Goal: Information Seeking & Learning: Learn about a topic

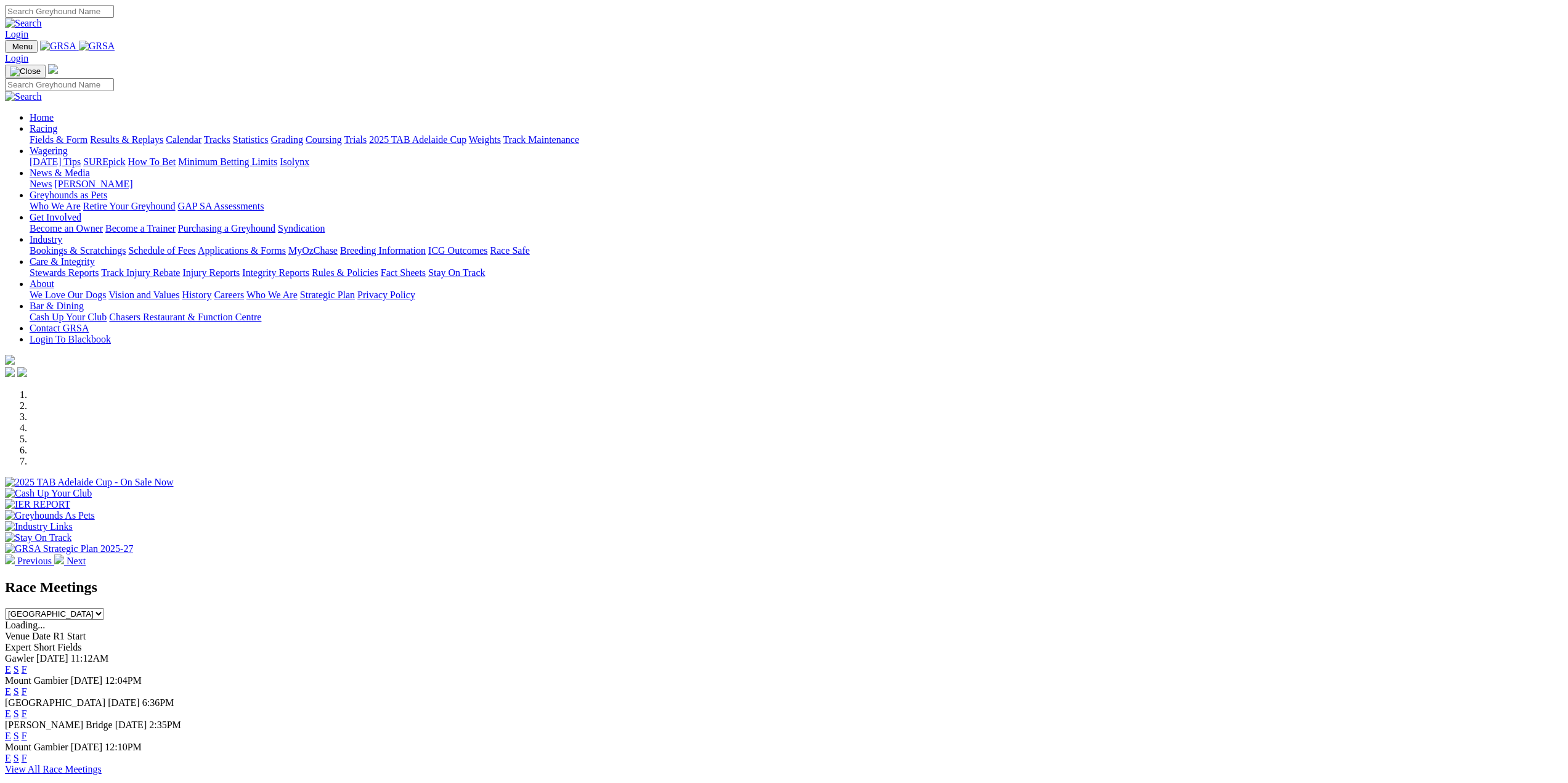
click at [11, 708] on link "E" at bounding box center [8, 713] width 6 height 11
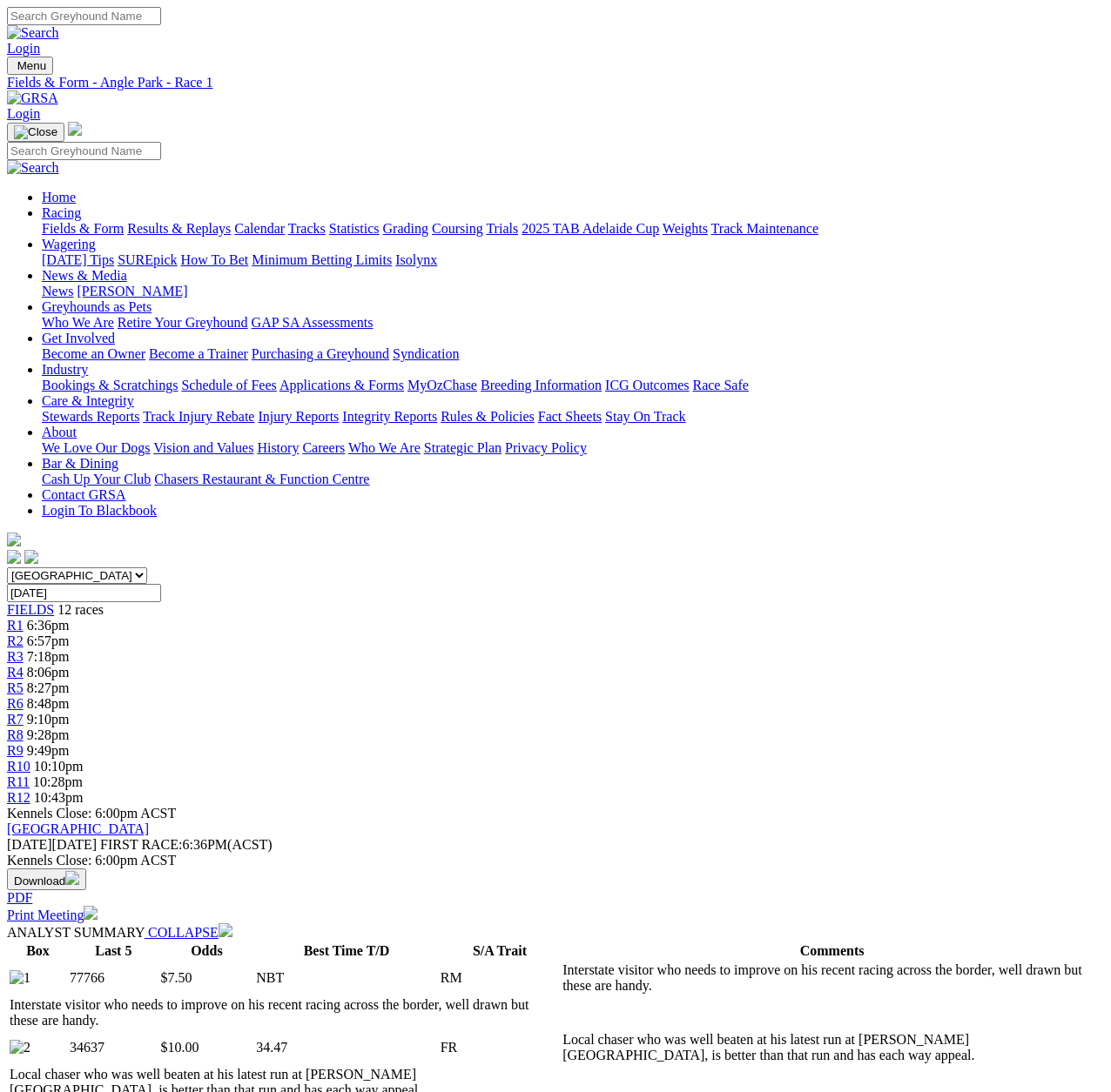
click at [24, 650] on span "R3" at bounding box center [15, 657] width 17 height 15
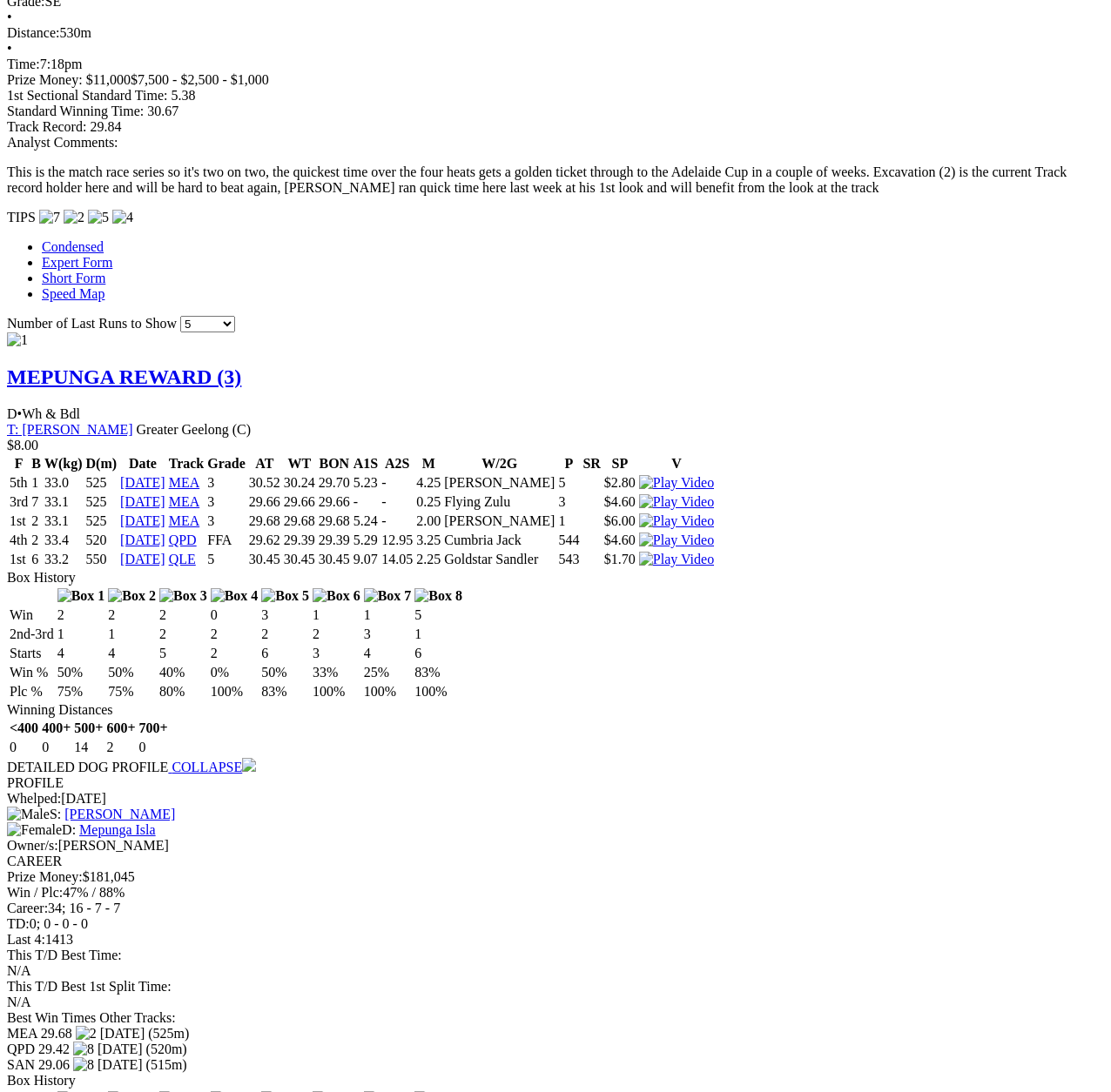
scroll to position [1654, 0]
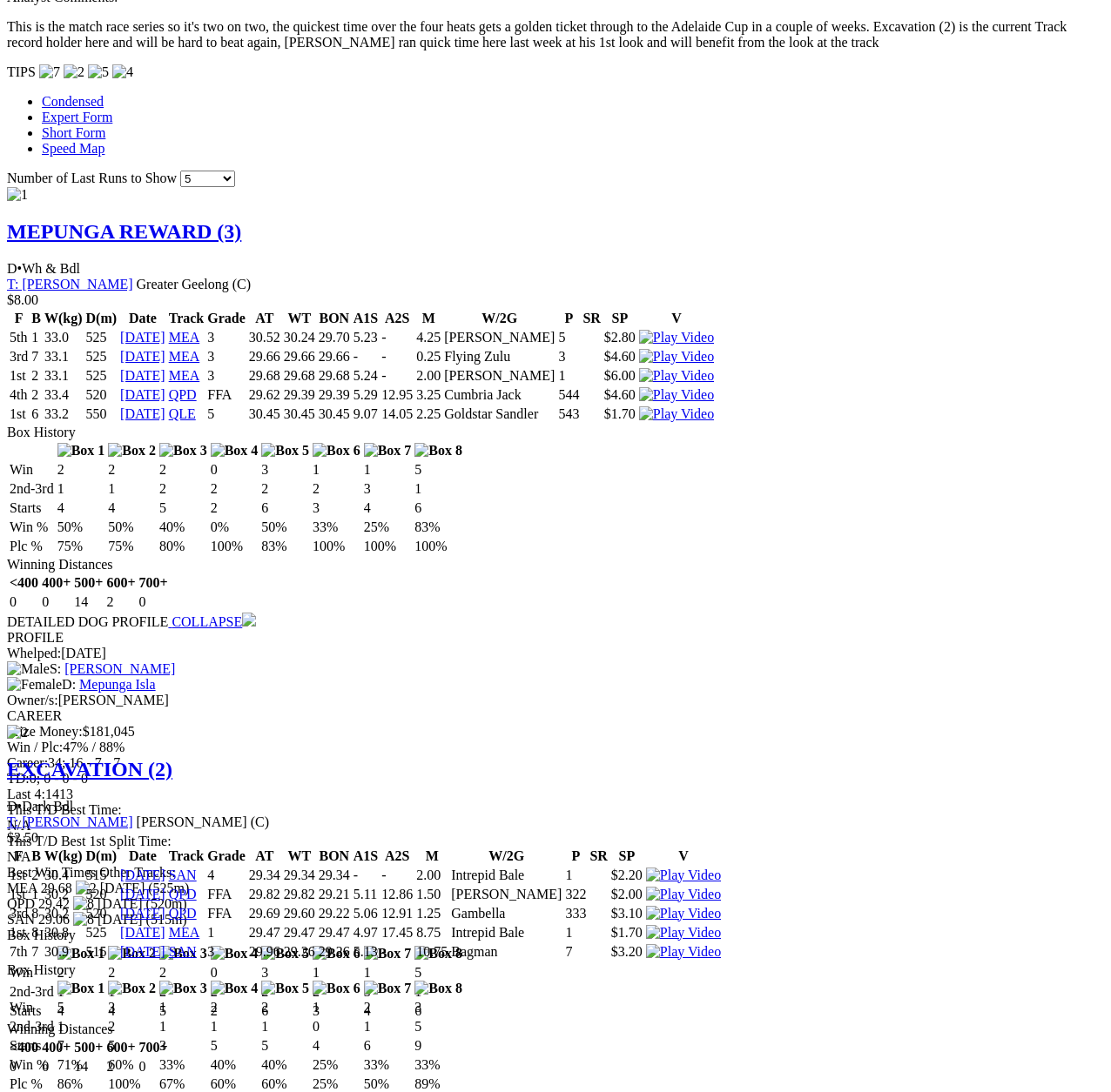
scroll to position [1847, 0]
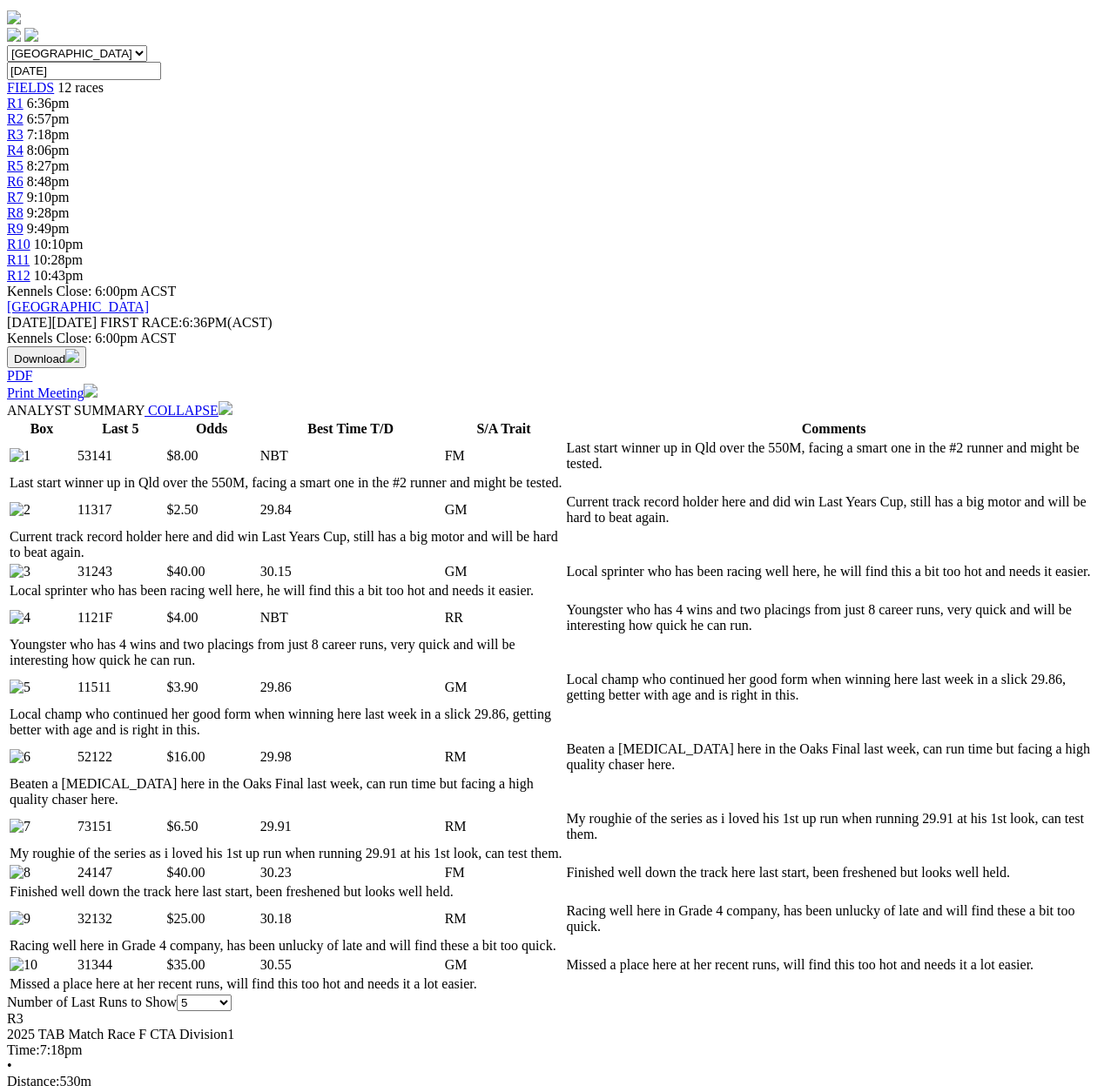
scroll to position [87, 0]
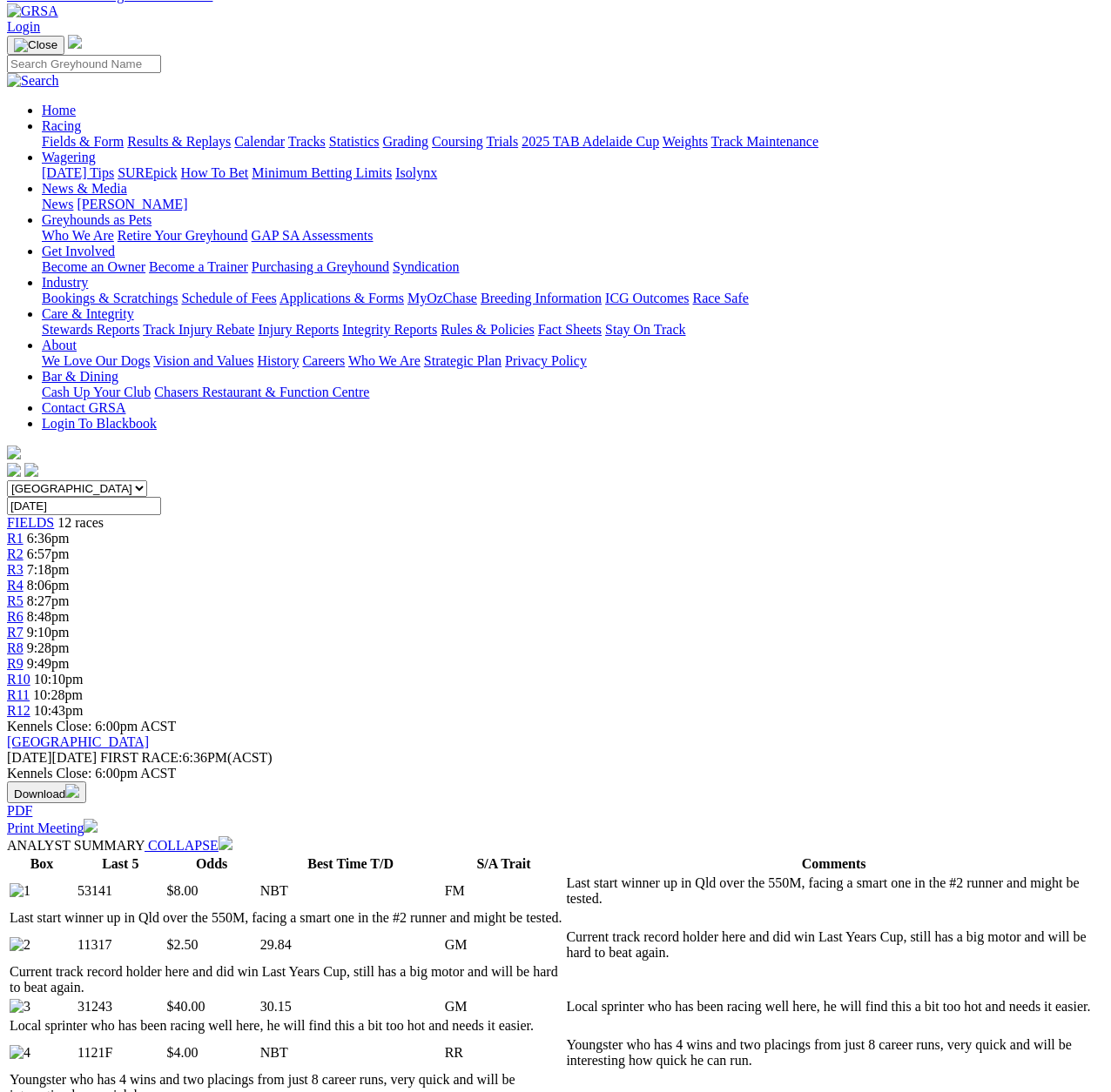
click at [24, 531] on span "R1" at bounding box center [15, 538] width 17 height 15
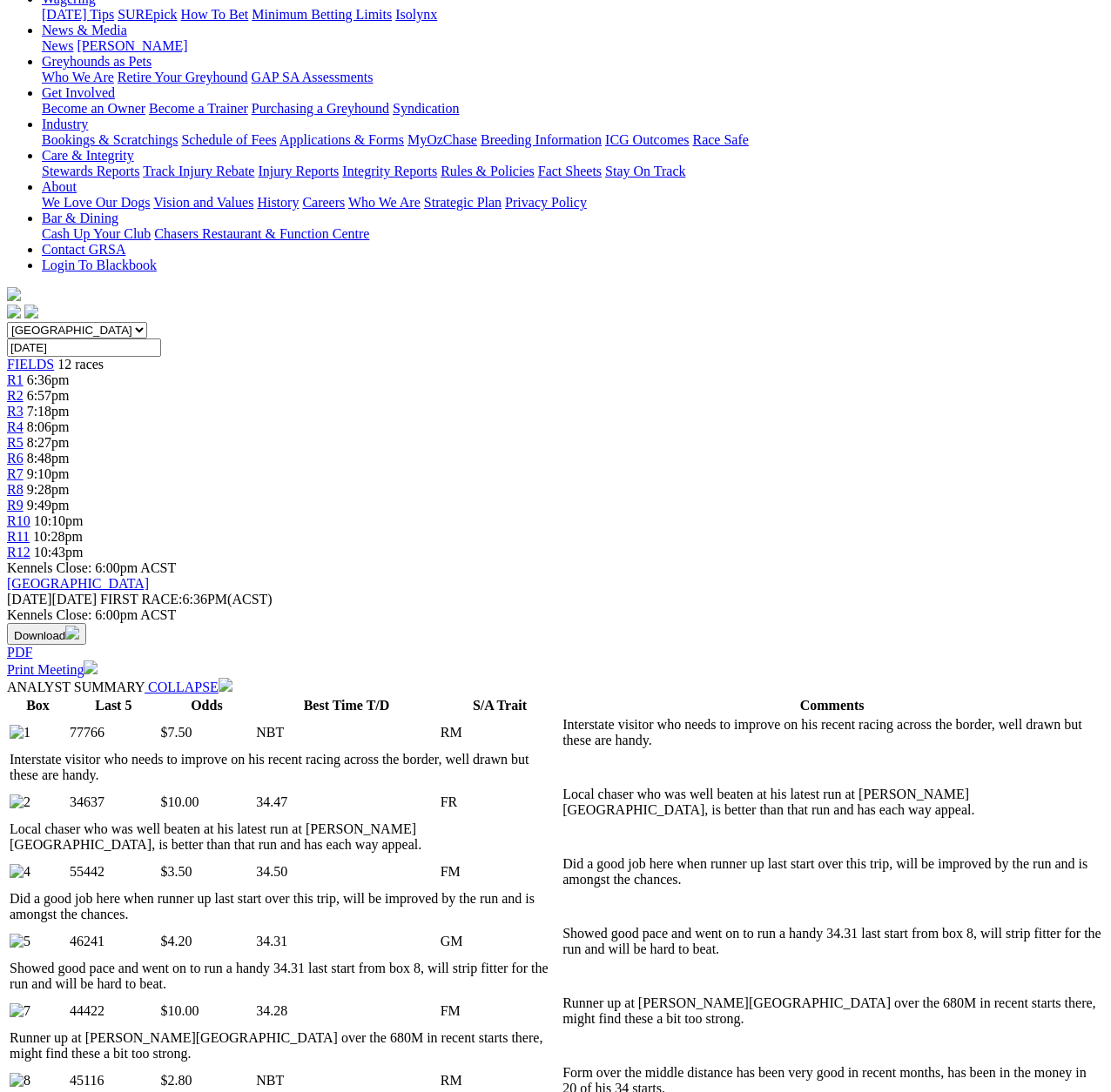
scroll to position [87, 0]
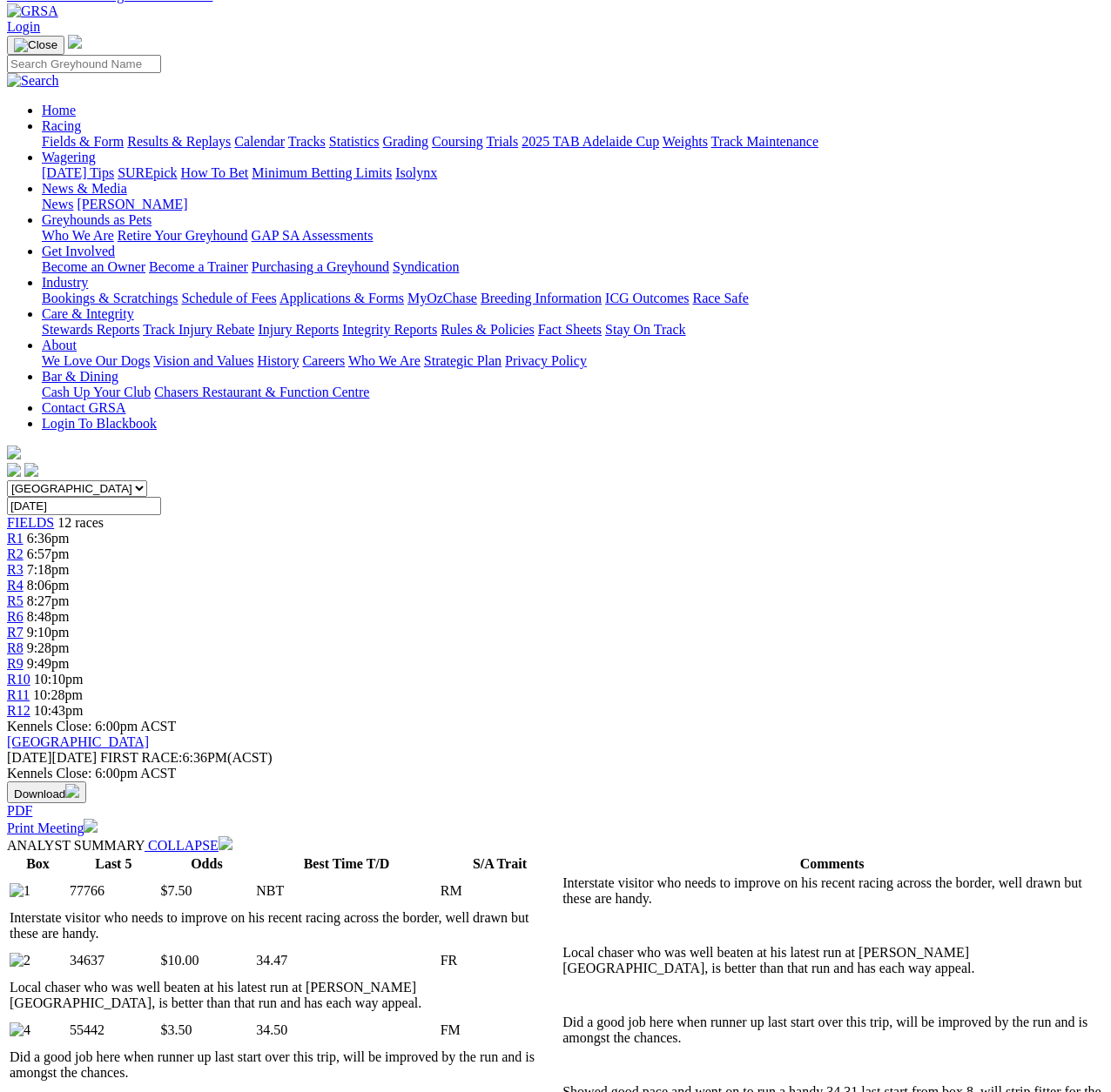
click at [54, 515] on span "FIELDS" at bounding box center [30, 522] width 47 height 15
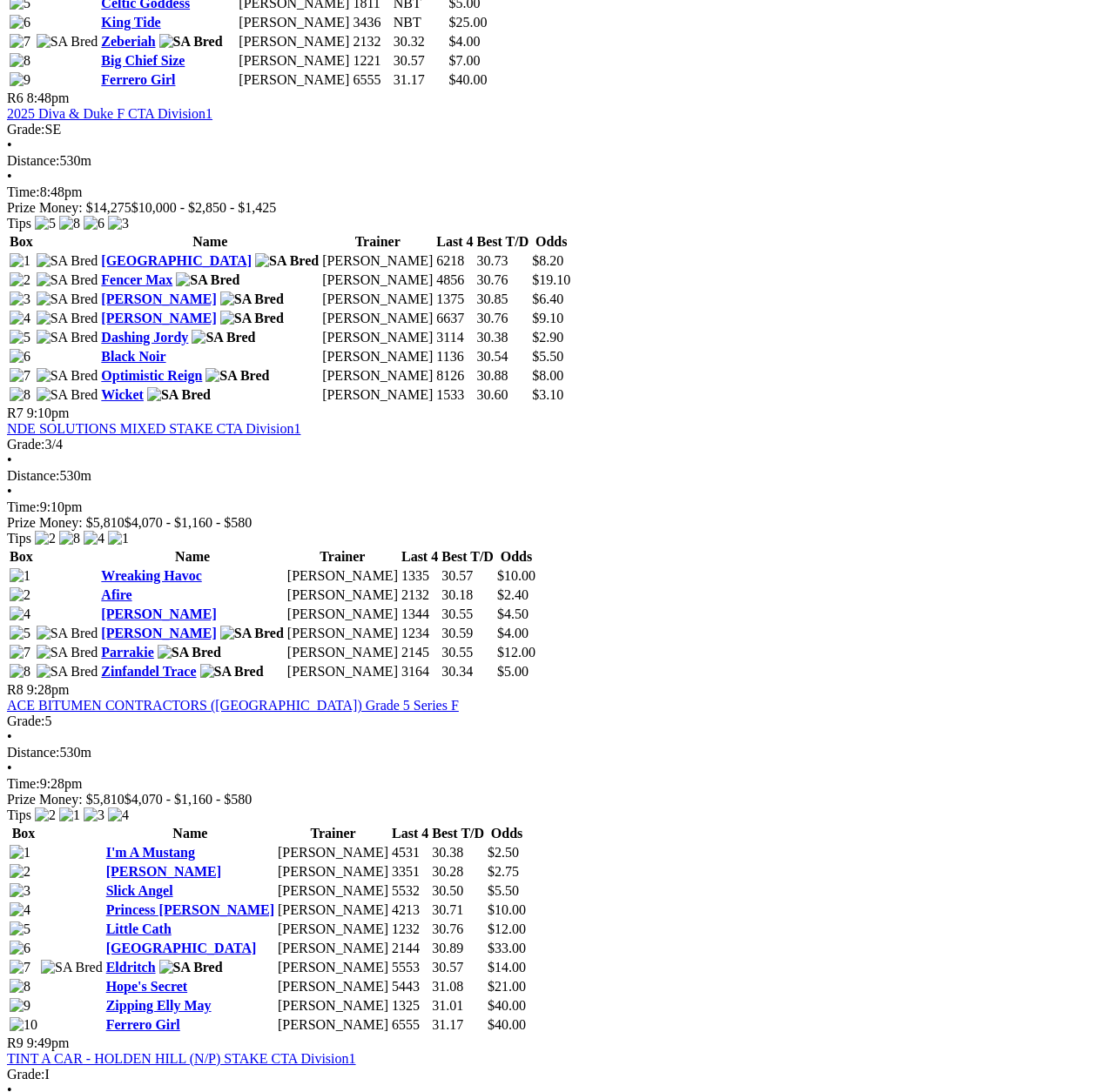
scroll to position [2349, 0]
